Goal: Find specific page/section: Find specific page/section

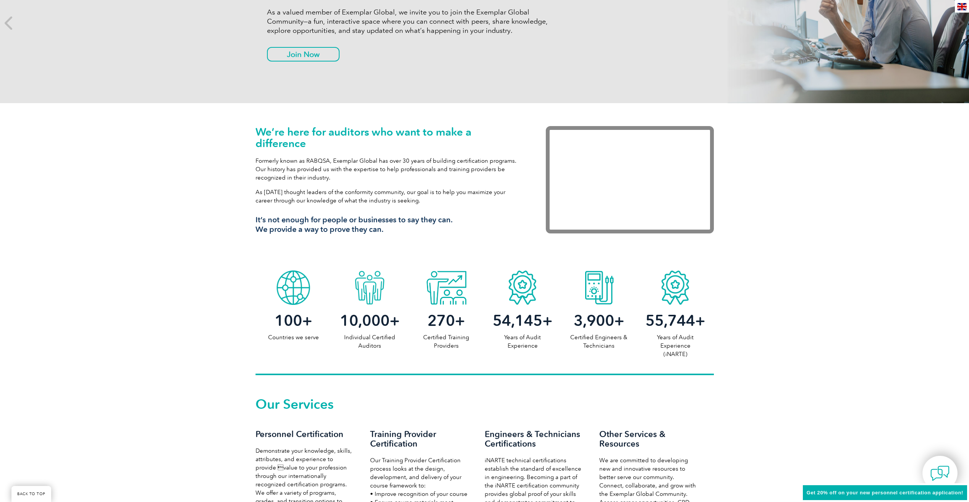
scroll to position [305, 0]
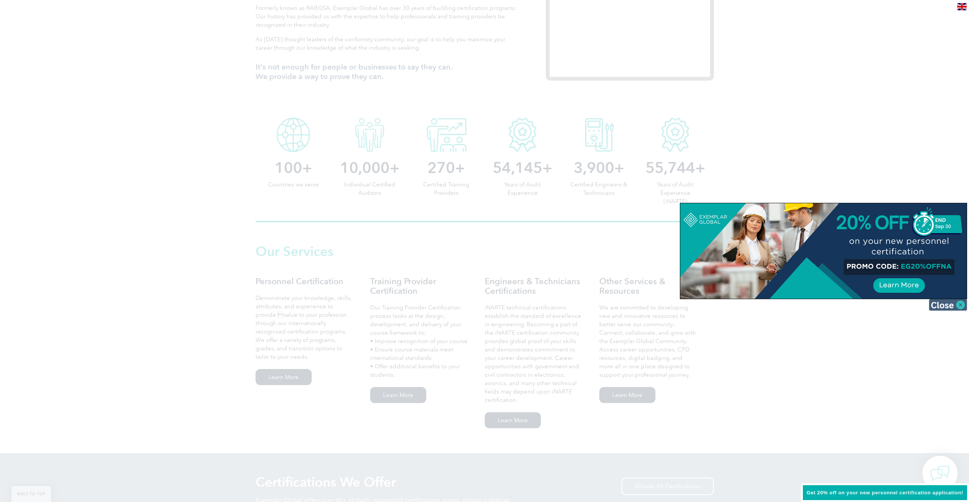
click at [949, 306] on img at bounding box center [947, 304] width 38 height 11
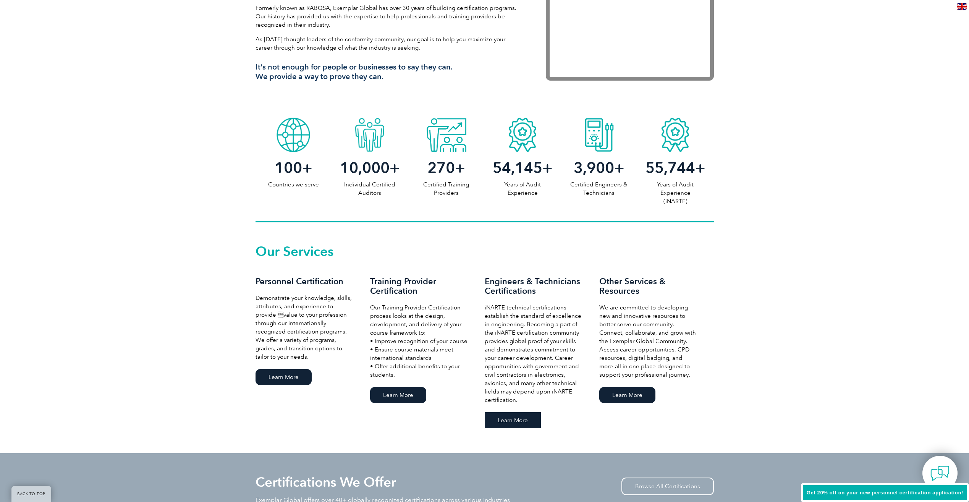
click at [515, 422] on link "Learn More" at bounding box center [512, 420] width 56 height 16
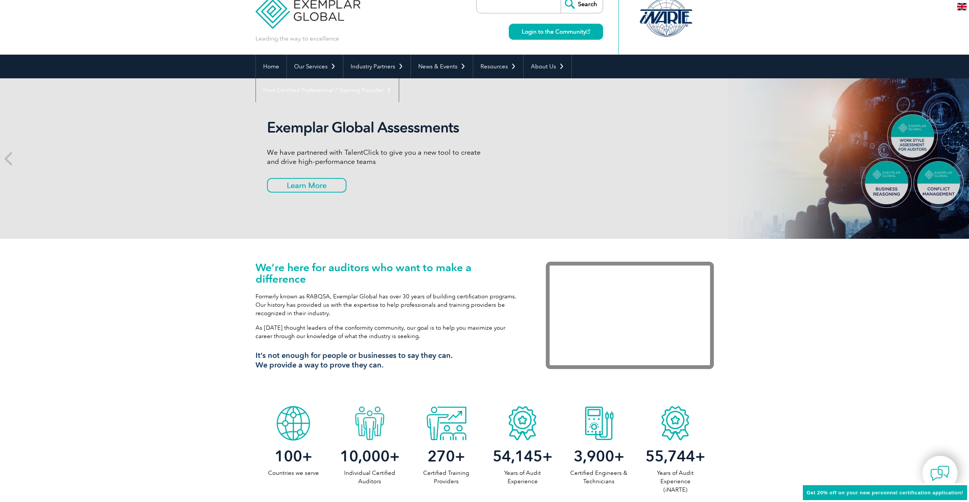
scroll to position [0, 0]
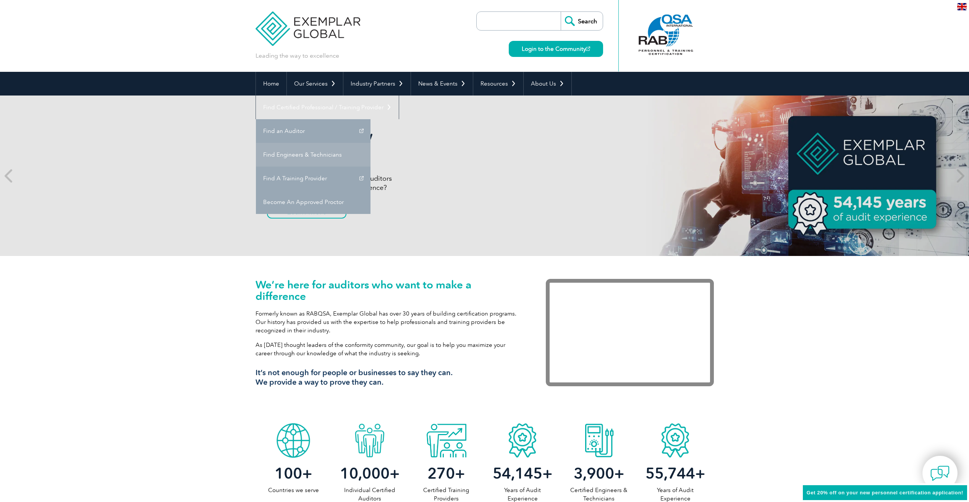
click at [370, 143] on link "Find Engineers & Technicians" at bounding box center [313, 155] width 115 height 24
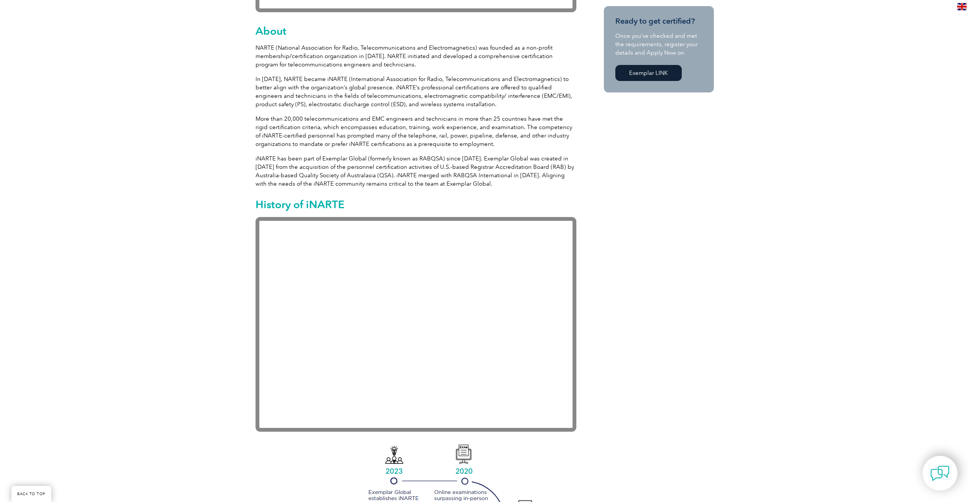
scroll to position [496, 0]
